Goal: Information Seeking & Learning: Learn about a topic

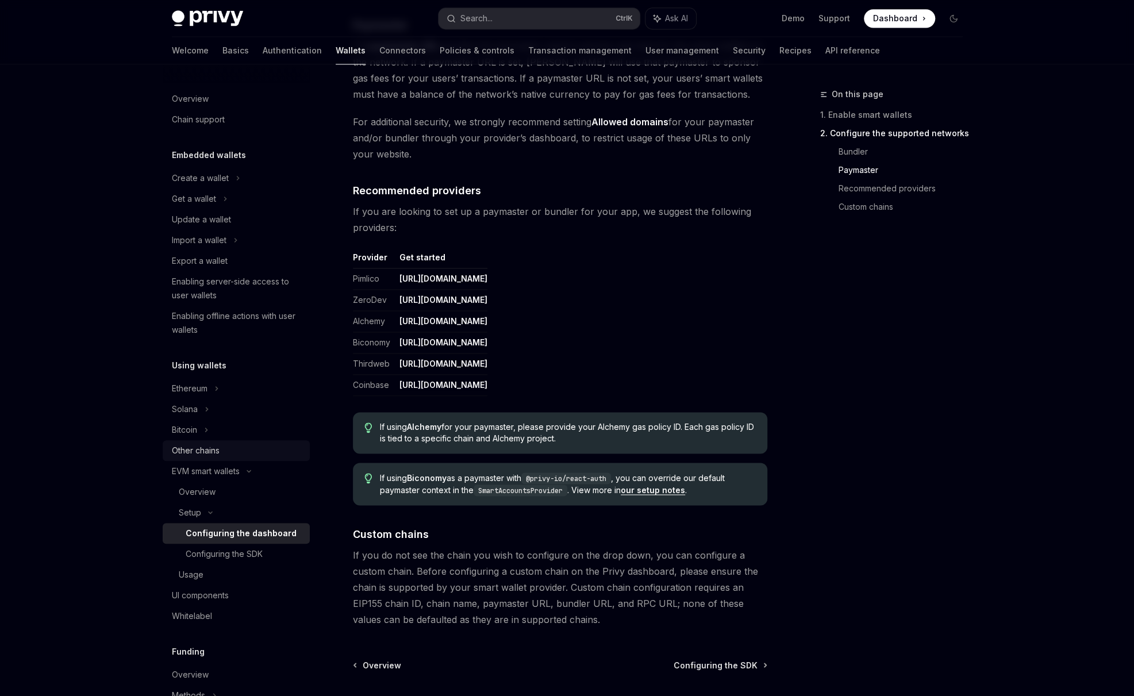
scroll to position [1150, 0]
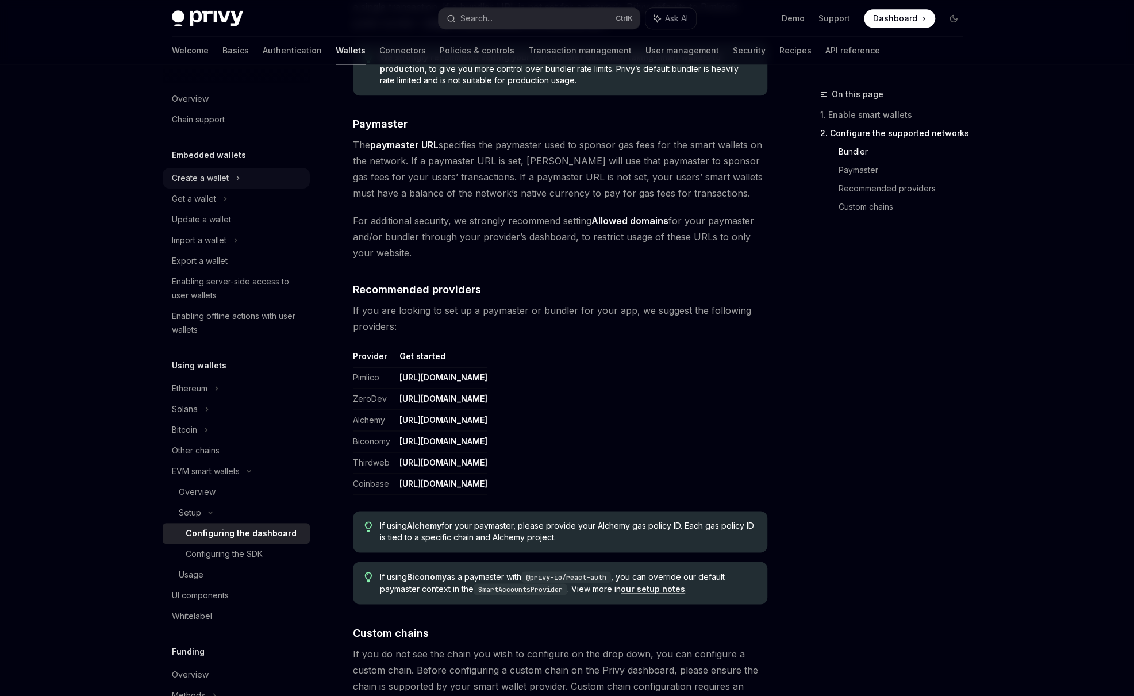
click at [227, 182] on div "Create a wallet" at bounding box center [200, 178] width 57 height 14
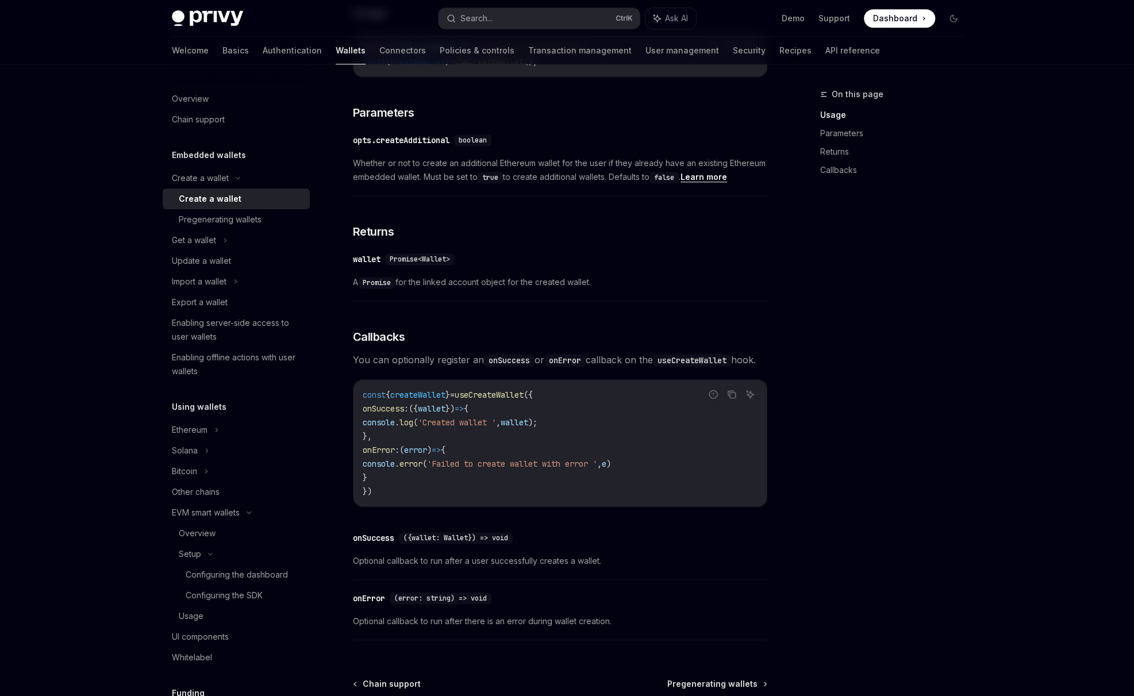
scroll to position [575, 0]
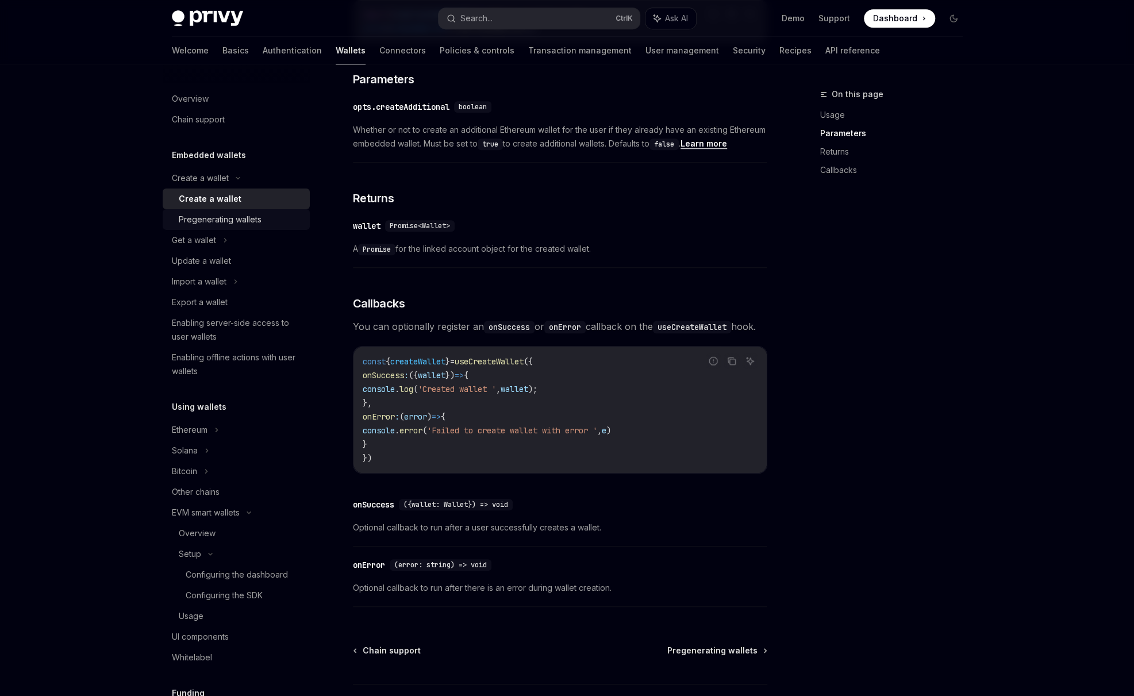
click at [256, 220] on div "Pregenerating wallets" at bounding box center [220, 220] width 83 height 14
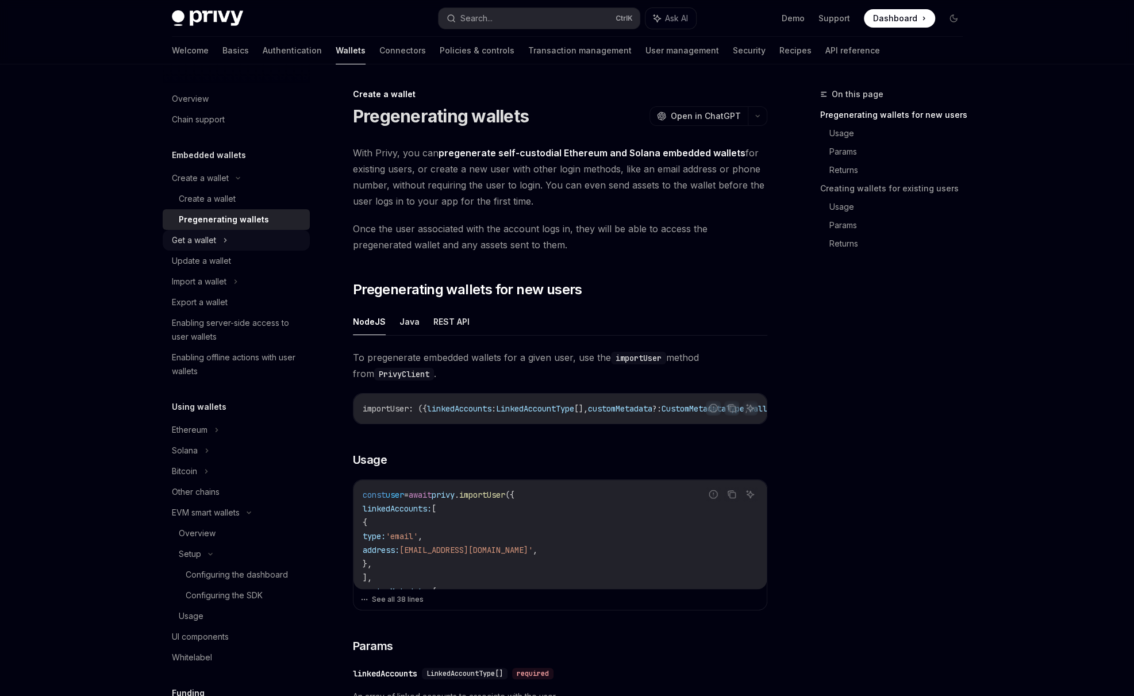
click at [223, 244] on icon at bounding box center [225, 240] width 5 height 14
type textarea "*"
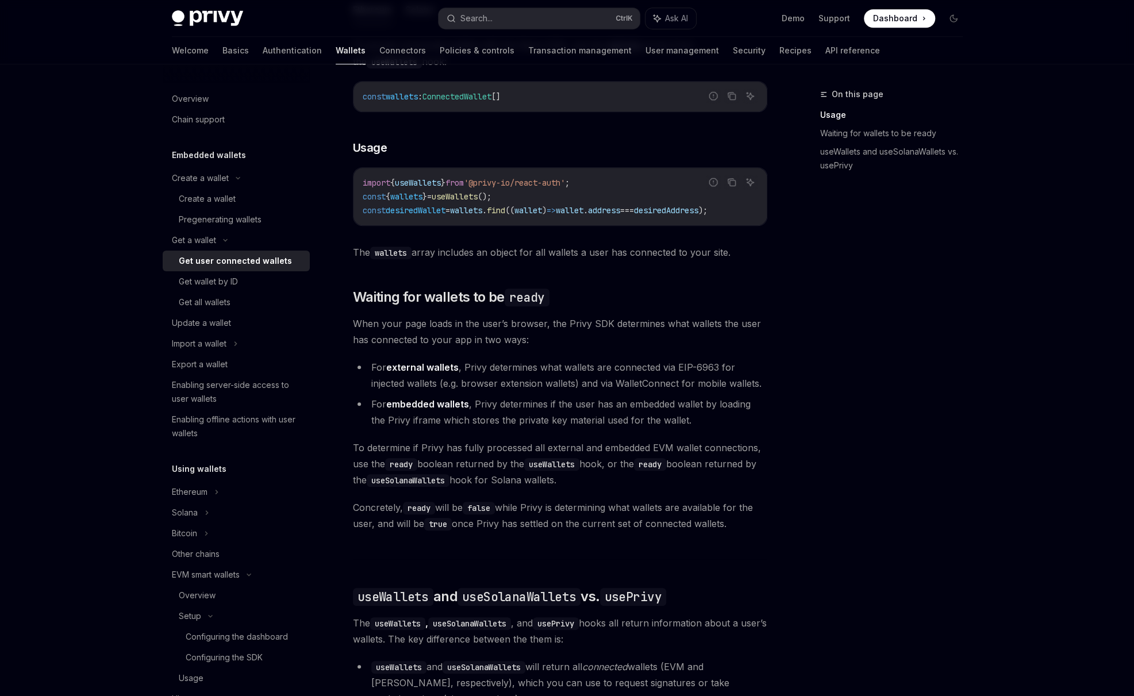
scroll to position [479, 0]
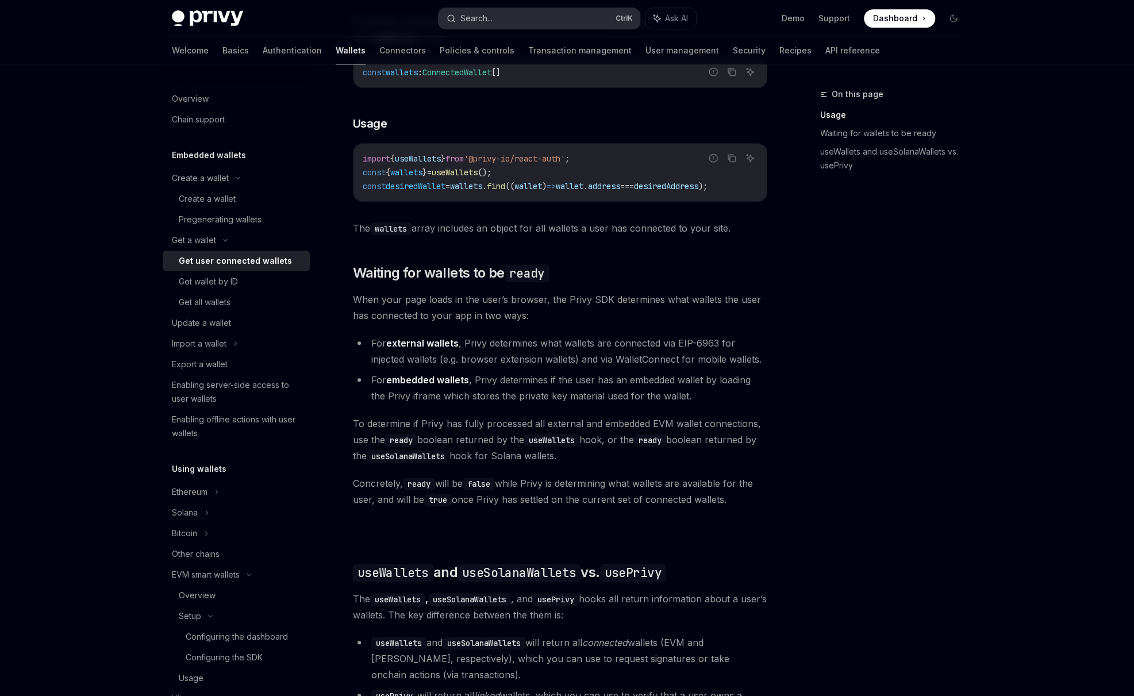
click at [505, 14] on button "Search... Ctrl K" at bounding box center [539, 18] width 201 height 21
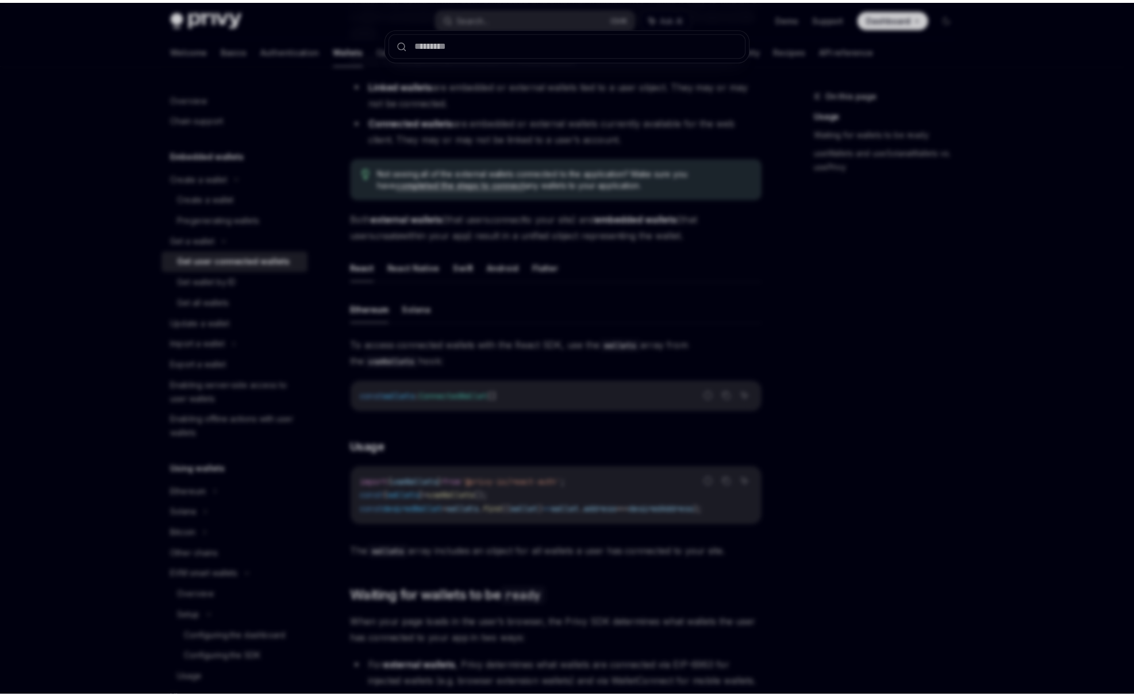
scroll to position [0, 0]
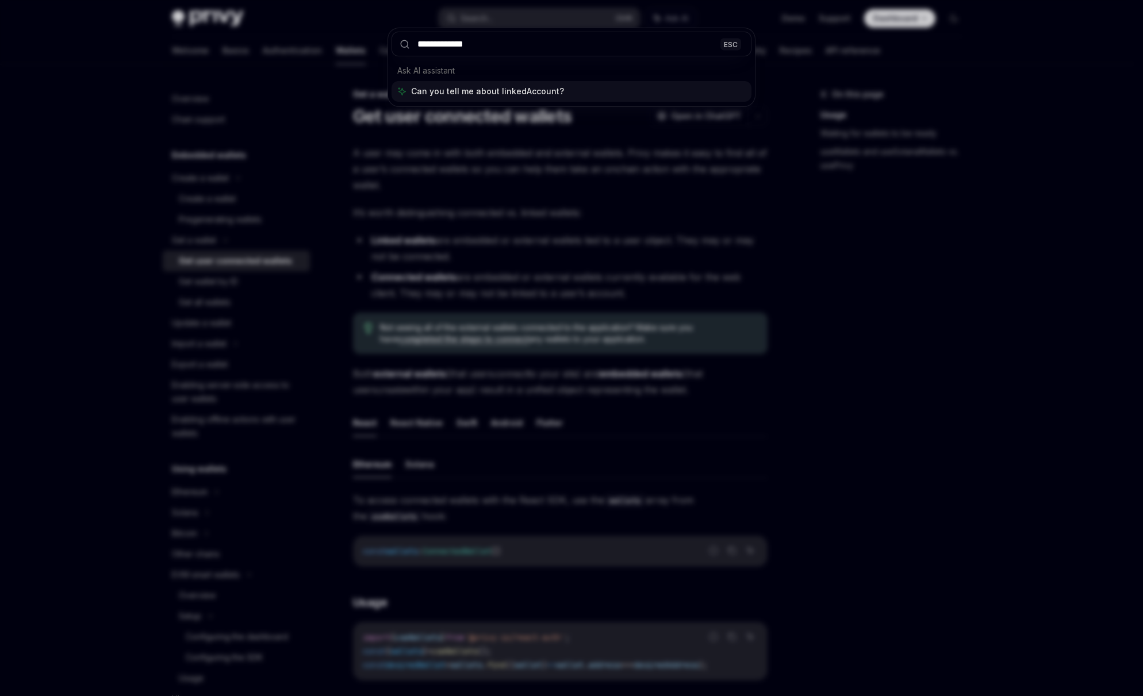
type input "**********"
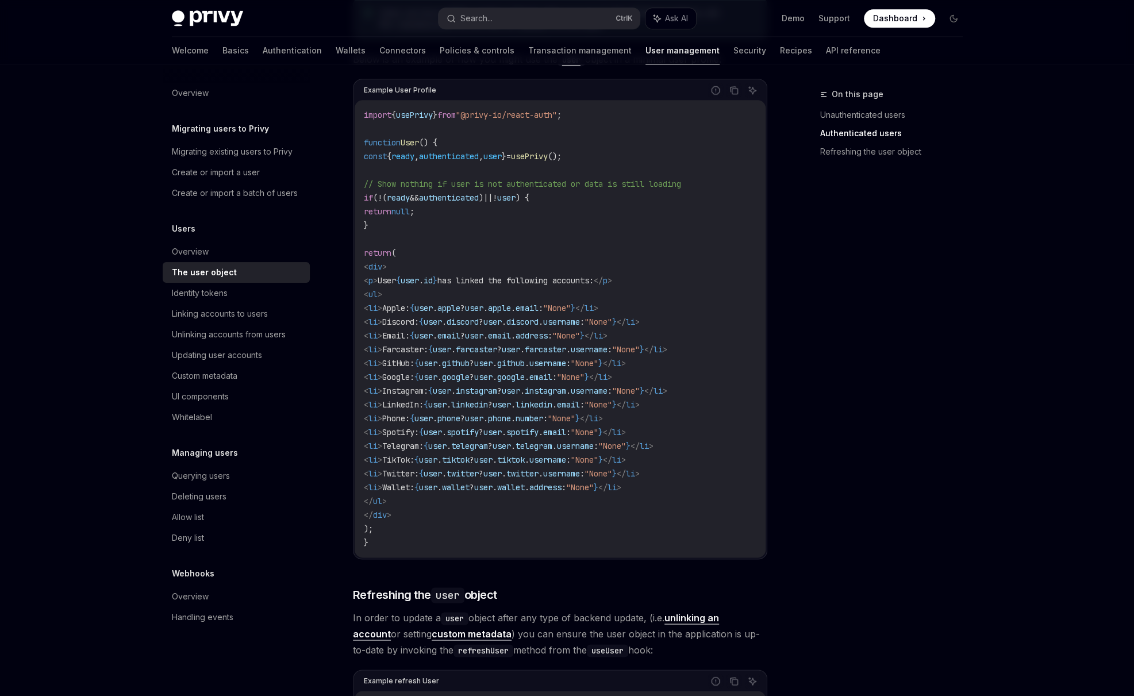
scroll to position [958, 0]
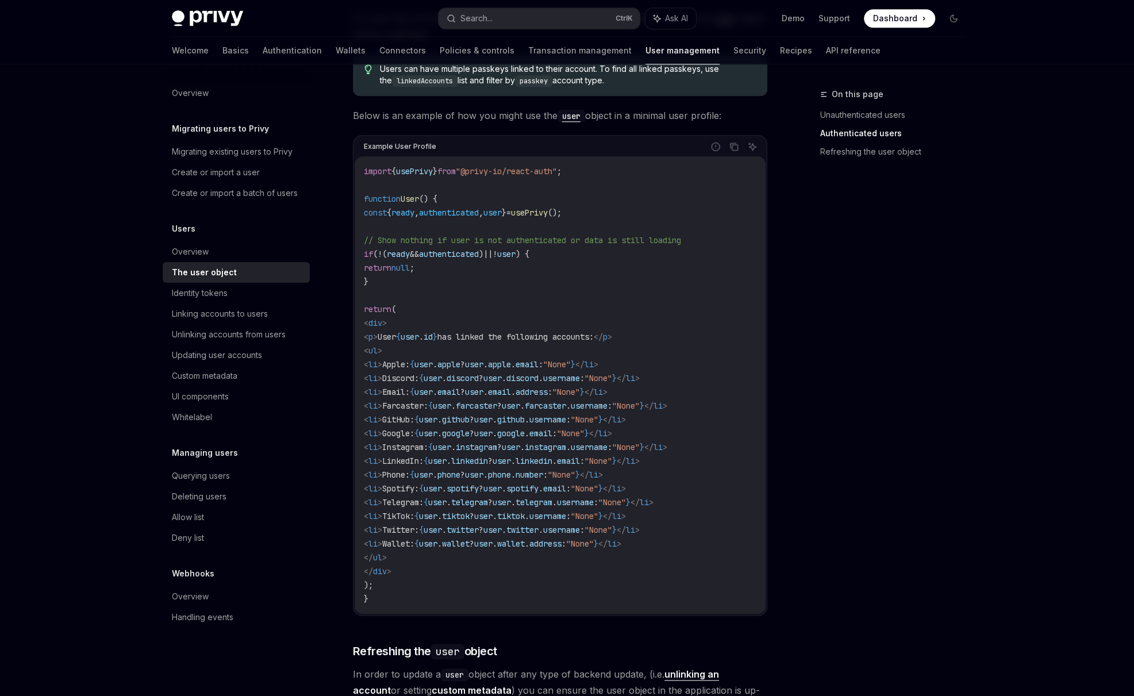
drag, startPoint x: 381, startPoint y: 320, endPoint x: 444, endPoint y: 562, distance: 250.2
click at [444, 562] on code "import { usePrivy } from "@privy-io/react-auth" ; function User () { const { re…" at bounding box center [560, 385] width 393 height 442
copy code "< div > < p > User { user . id } has linked the following accounts: </ p > < ul…"
click at [433, 462] on code "import { usePrivy } from "@privy-io/react-auth" ; function User () { const { re…" at bounding box center [560, 385] width 393 height 442
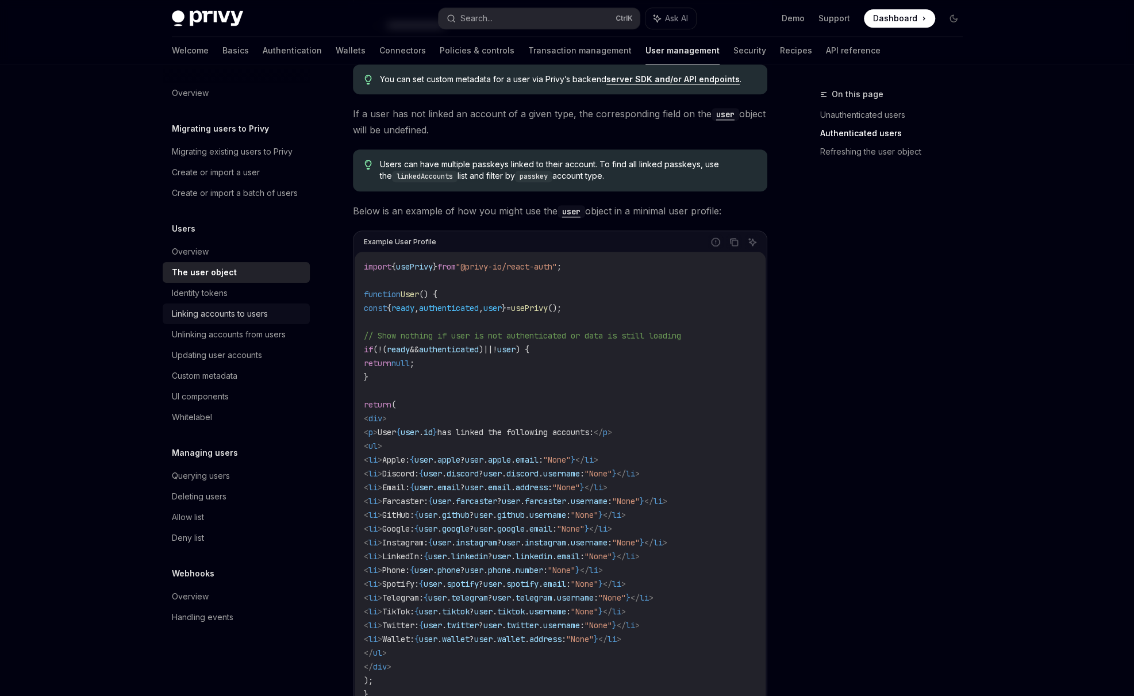
click at [201, 308] on div "Linking accounts to users" at bounding box center [220, 314] width 96 height 14
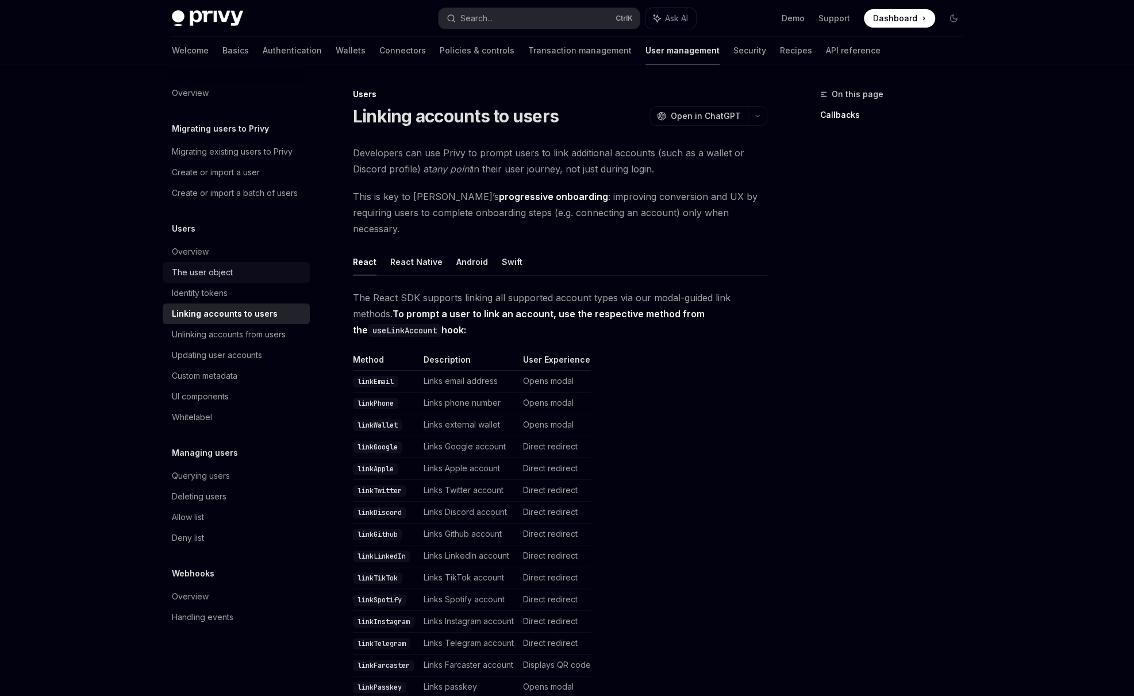
click at [205, 281] on link "The user object" at bounding box center [236, 272] width 147 height 21
type textarea "*"
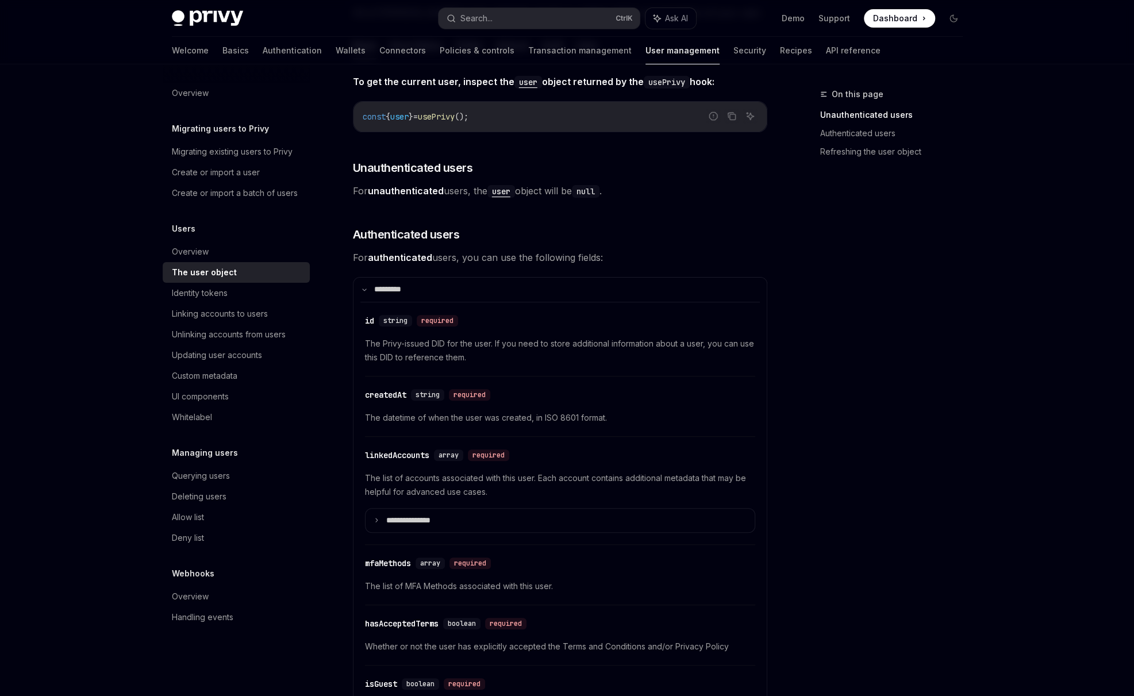
scroll to position [95, 0]
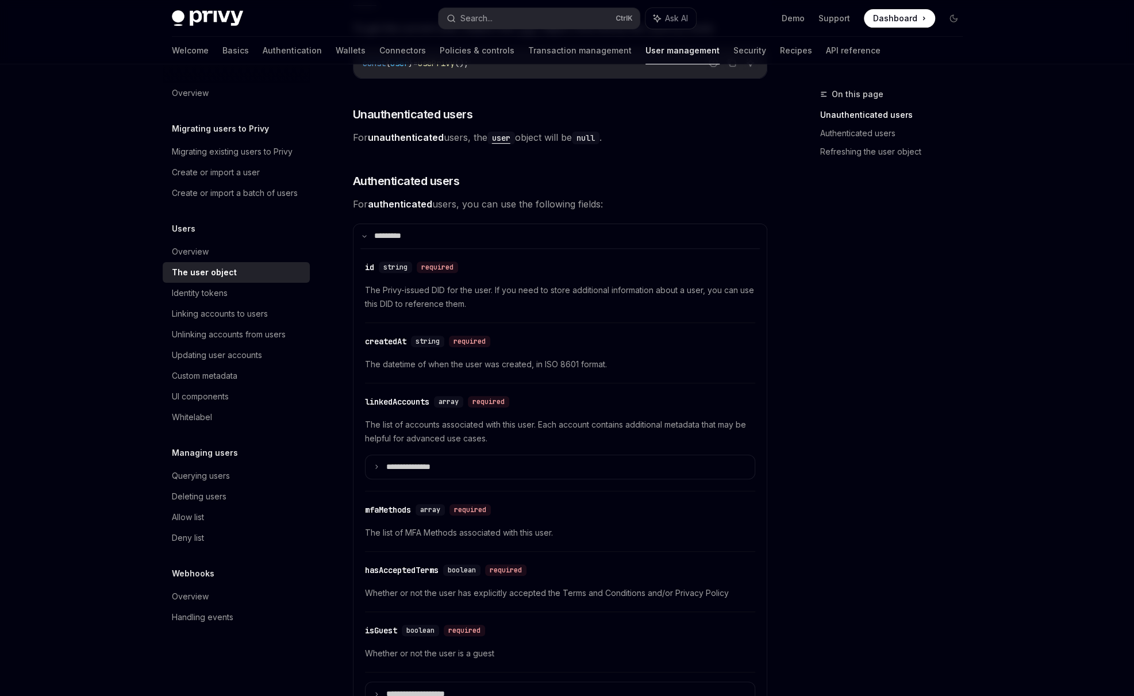
scroll to position [191, 0]
click at [861, 476] on div "On this page Unauthenticated users Authenticated users Refreshing the user obje…" at bounding box center [884, 391] width 175 height 609
drag, startPoint x: 861, startPoint y: 476, endPoint x: 819, endPoint y: 478, distance: 42.0
click at [819, 478] on div "On this page Unauthenticated users Authenticated users Refreshing the user obje…" at bounding box center [884, 391] width 175 height 609
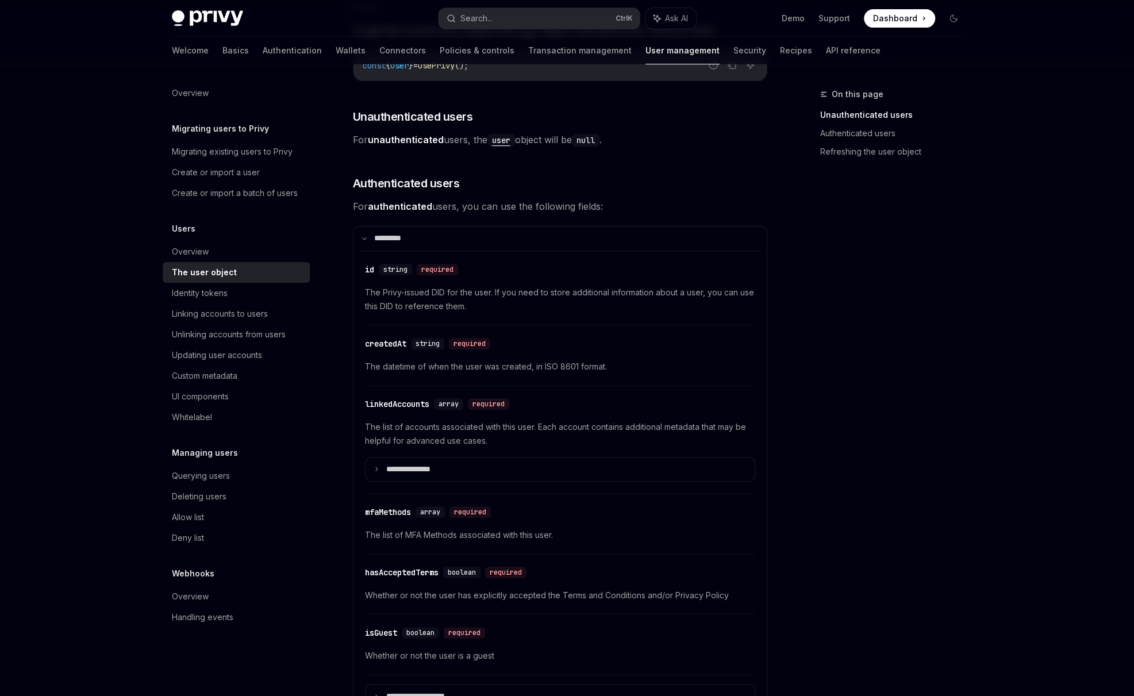
click at [812, 478] on div "On this page Unauthenticated users Authenticated users Refreshing the user obje…" at bounding box center [884, 391] width 175 height 609
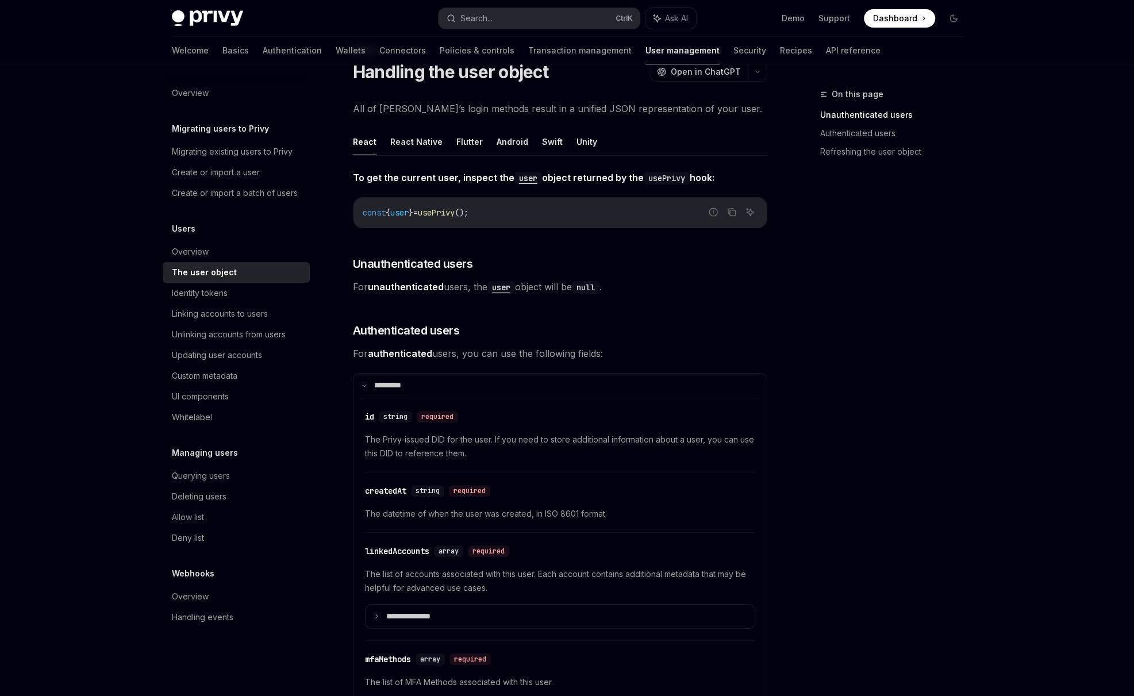
scroll to position [0, 0]
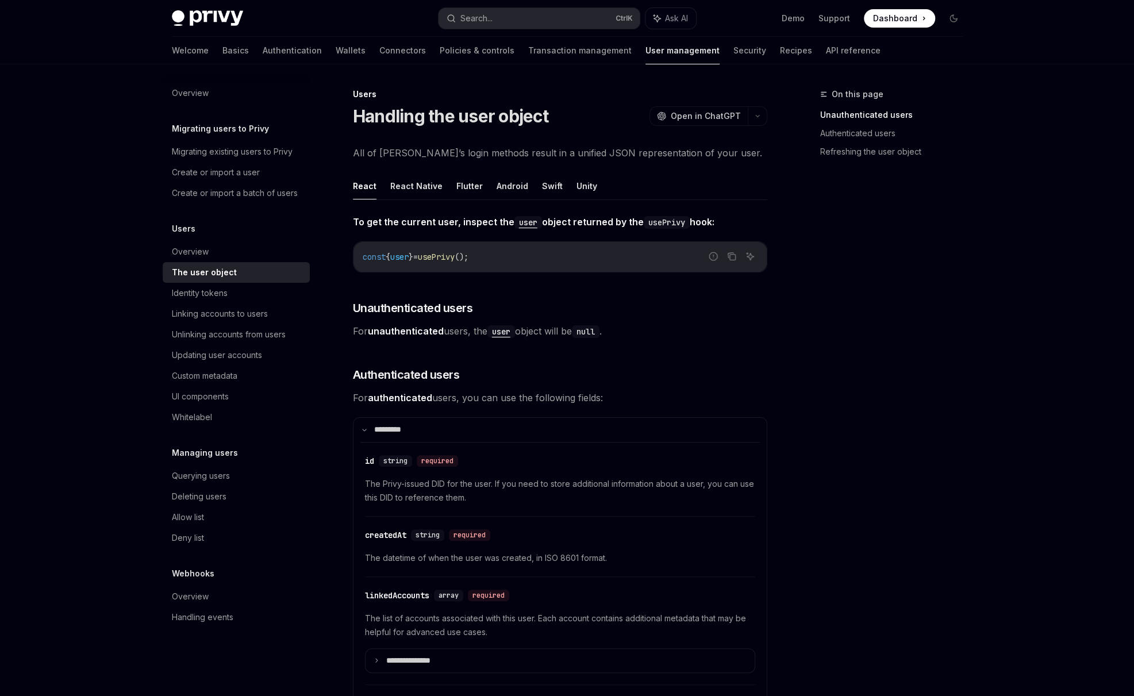
drag, startPoint x: 58, startPoint y: 465, endPoint x: 51, endPoint y: 475, distance: 12.3
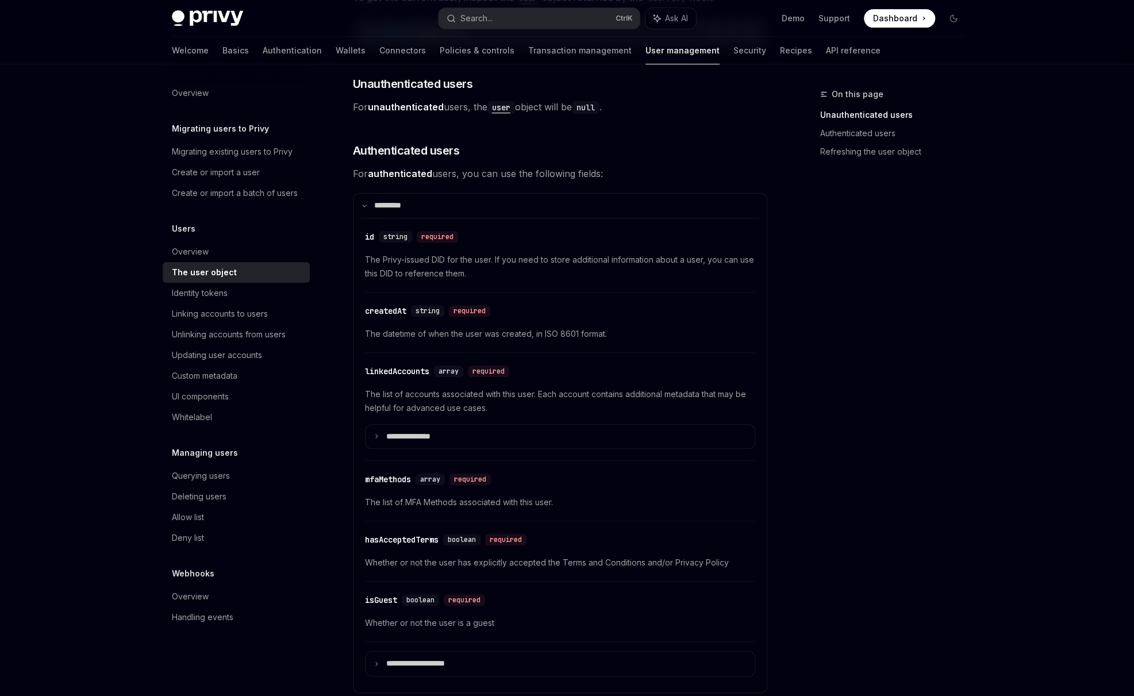
scroll to position [287, 0]
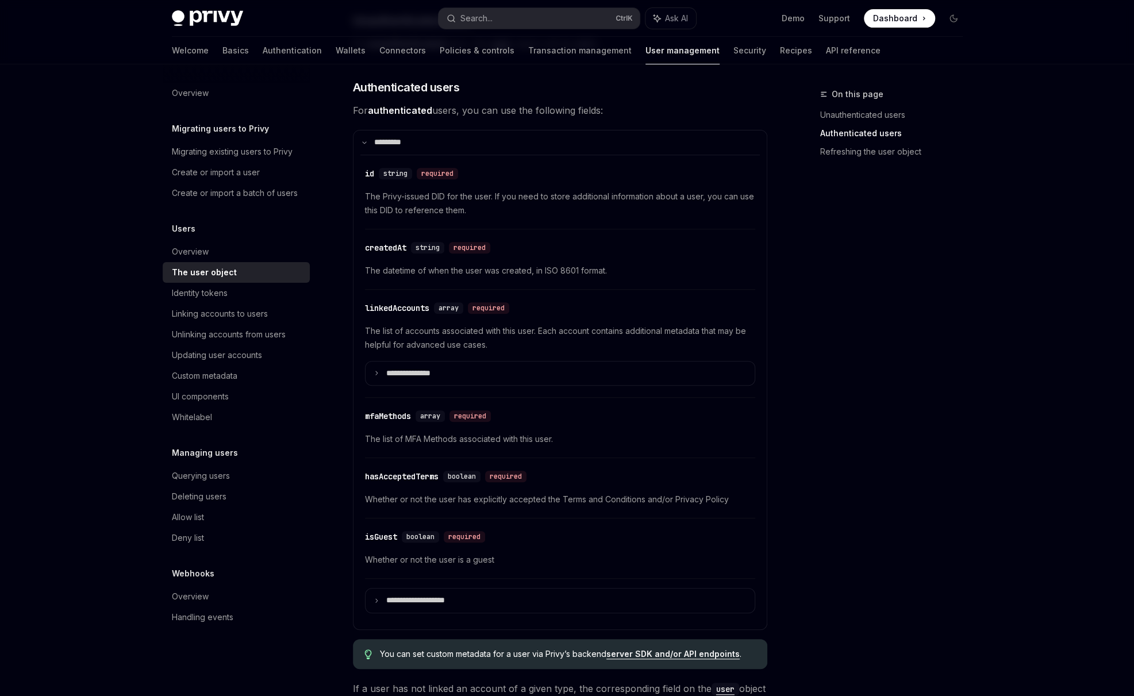
drag, startPoint x: 841, startPoint y: 569, endPoint x: 830, endPoint y: 586, distance: 20.4
drag, startPoint x: 830, startPoint y: 586, endPoint x: 879, endPoint y: 655, distance: 85.0
